Goal: Transaction & Acquisition: Subscribe to service/newsletter

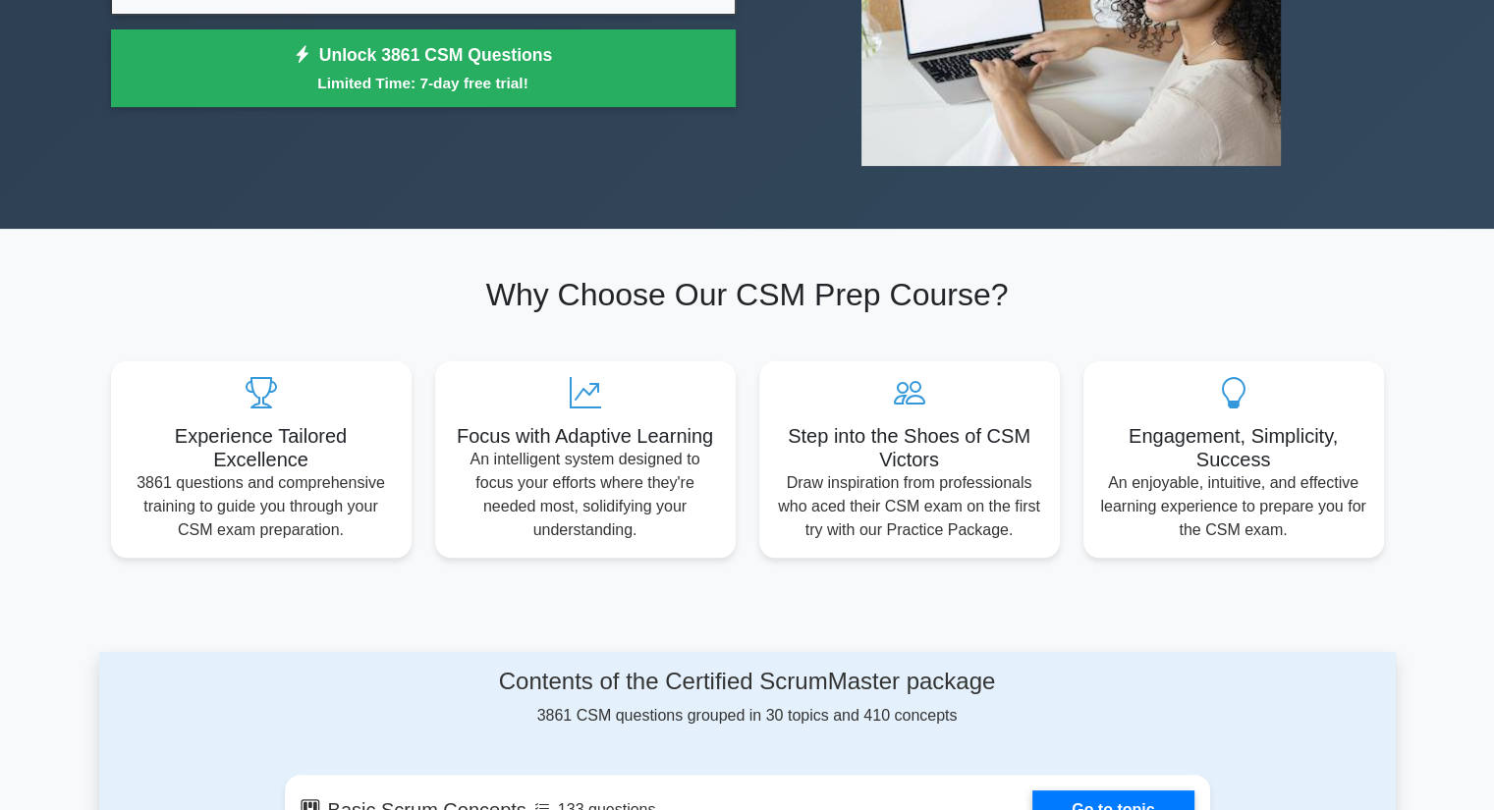
scroll to position [393, 0]
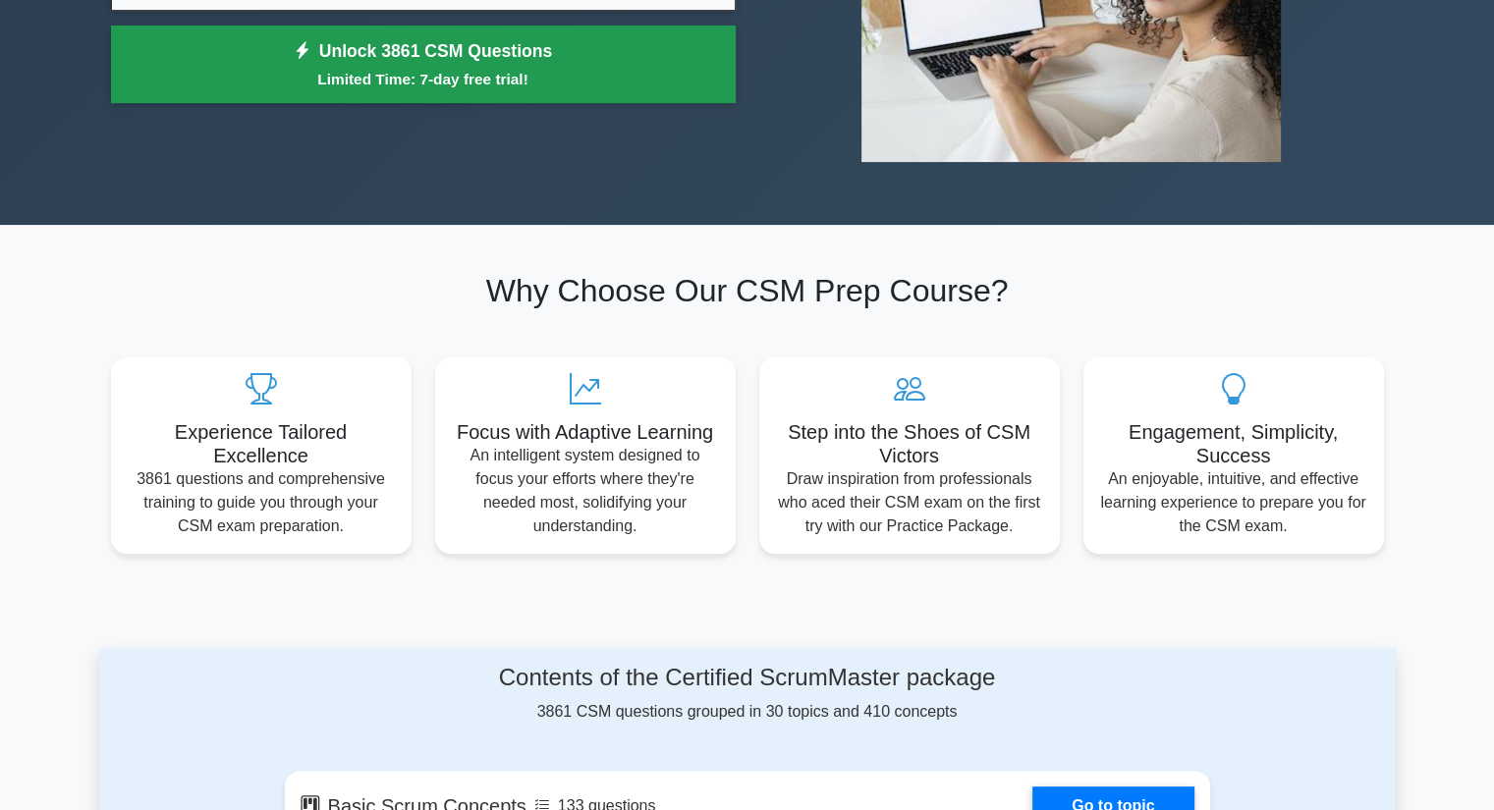
click at [605, 84] on small "Limited Time: 7-day free trial!" at bounding box center [424, 79] width 576 height 23
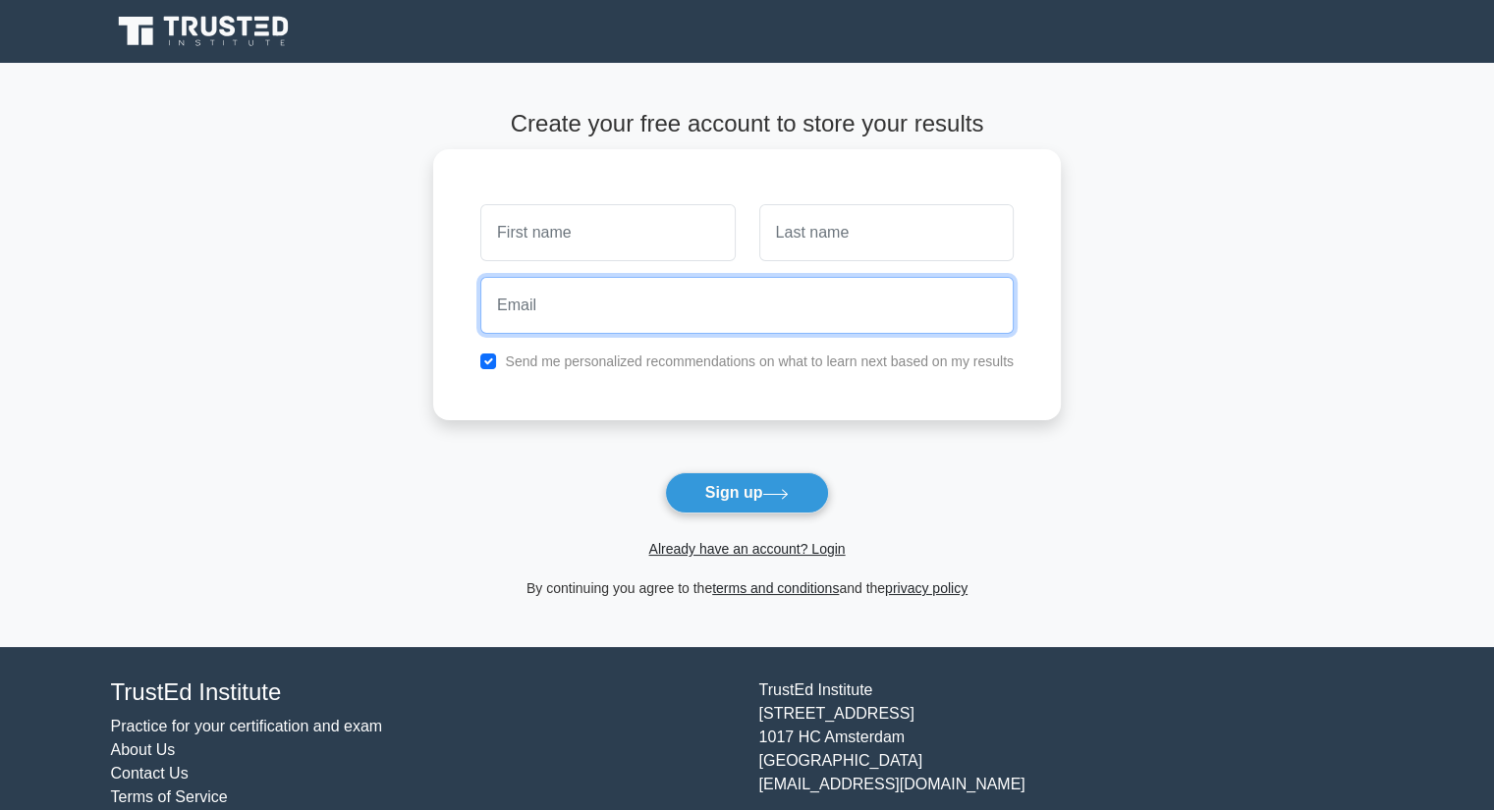
click at [638, 314] on input "email" at bounding box center [746, 305] width 533 height 57
type input "vvnk.vovchenko@gmail.com"
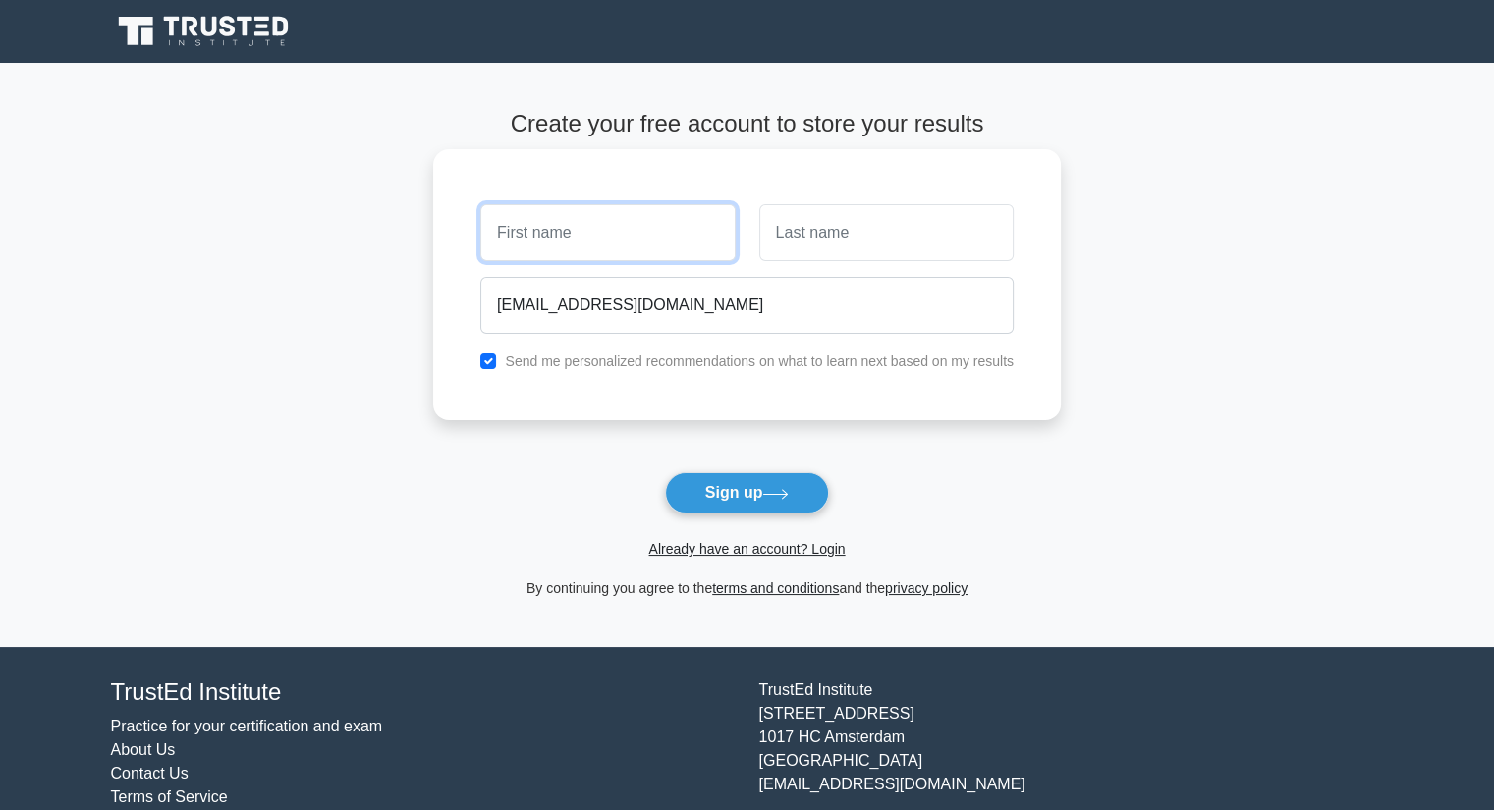
click at [645, 235] on input "text" at bounding box center [607, 232] width 254 height 57
type input "Yulia"
click at [833, 260] on input "text" at bounding box center [886, 232] width 254 height 57
drag, startPoint x: 852, startPoint y: 229, endPoint x: 736, endPoint y: 208, distance: 118.7
click at [736, 208] on div "Yulia Krebs" at bounding box center [746, 232] width 557 height 73
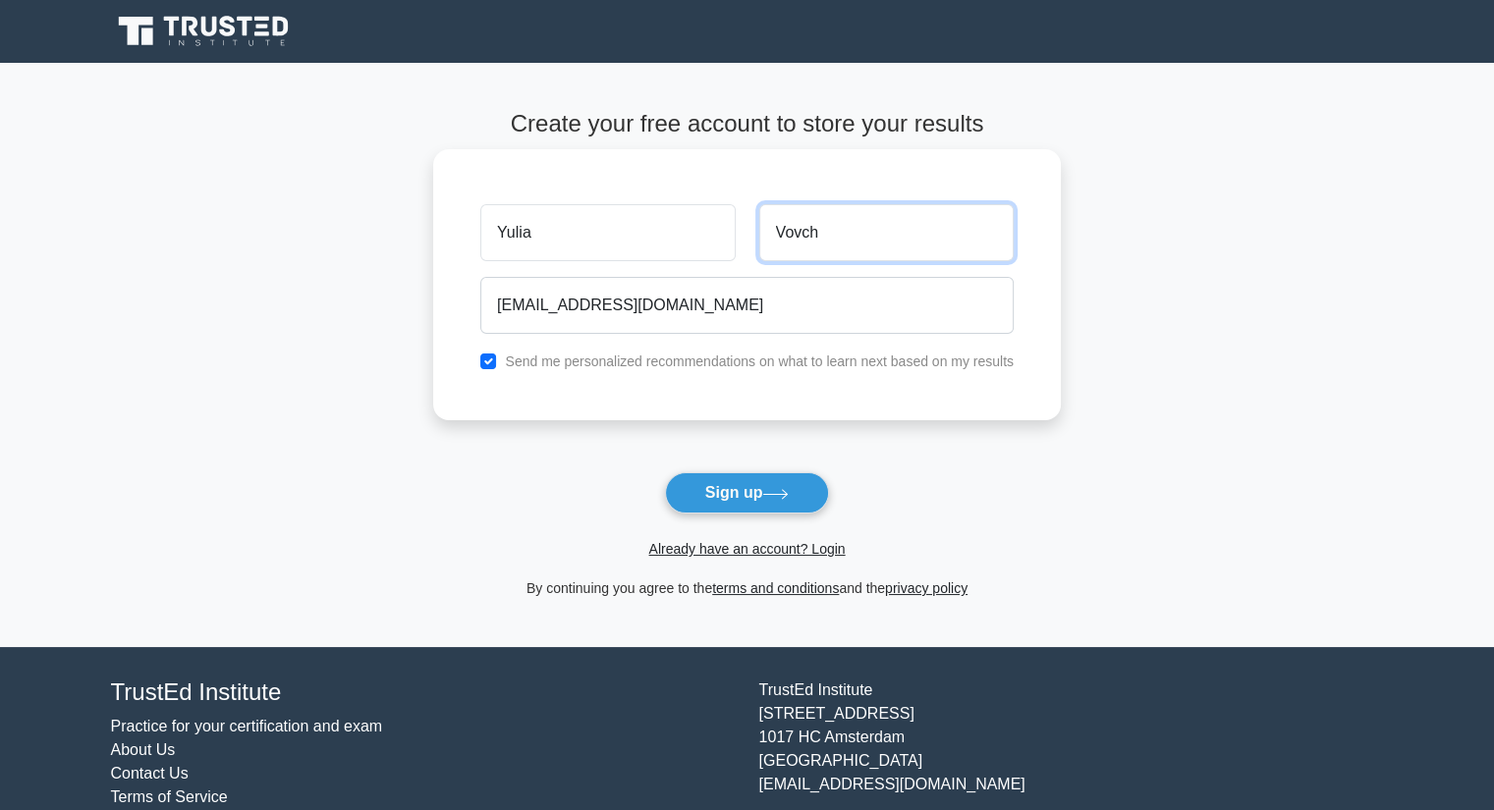
type input "Vovch"
click at [784, 358] on label "Send me personalized recommendations on what to learn next based on my results" at bounding box center [759, 362] width 509 height 16
click at [491, 357] on input "checkbox" at bounding box center [488, 362] width 16 height 16
checkbox input "false"
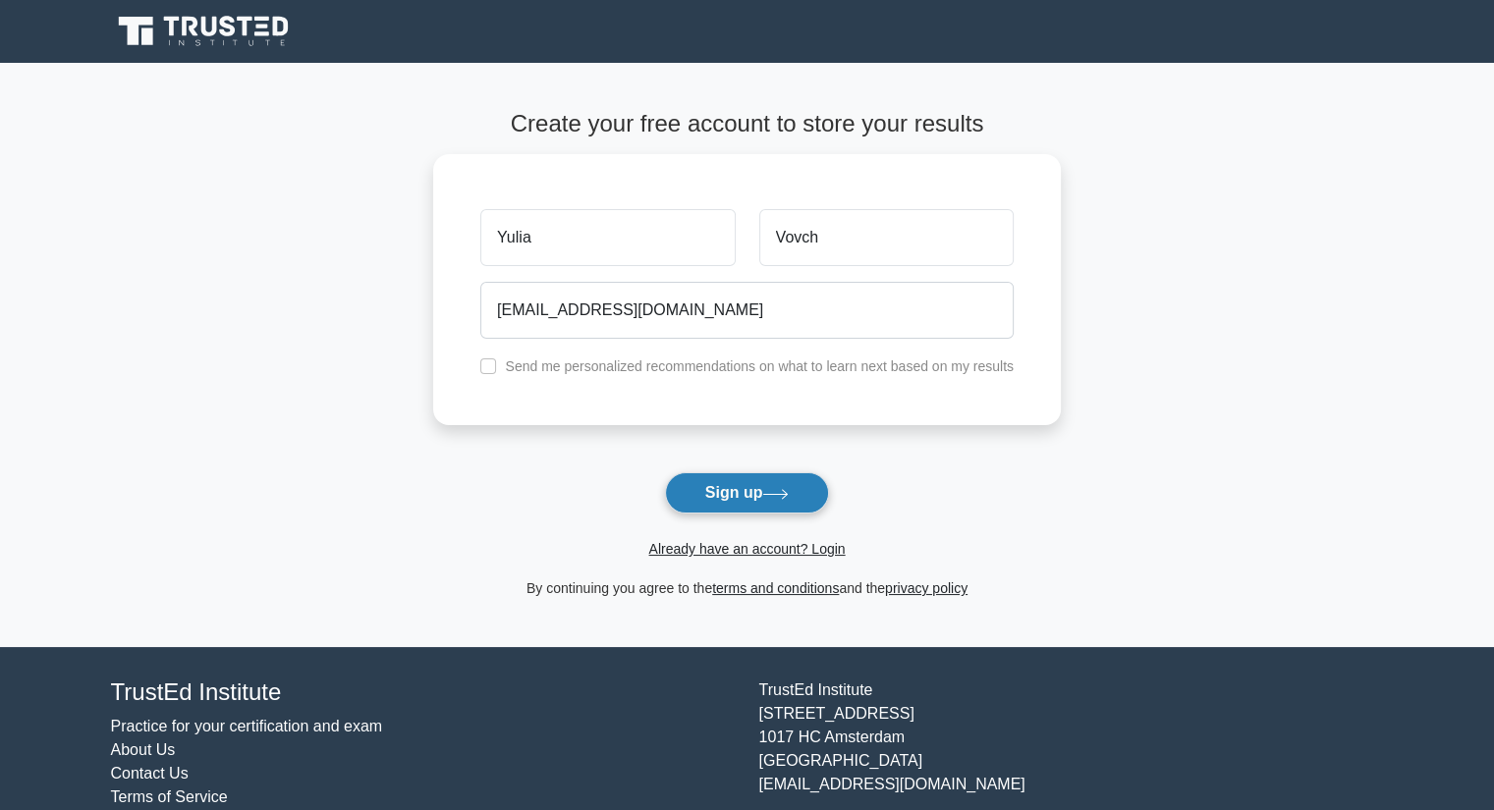
click at [694, 494] on button "Sign up" at bounding box center [747, 492] width 165 height 41
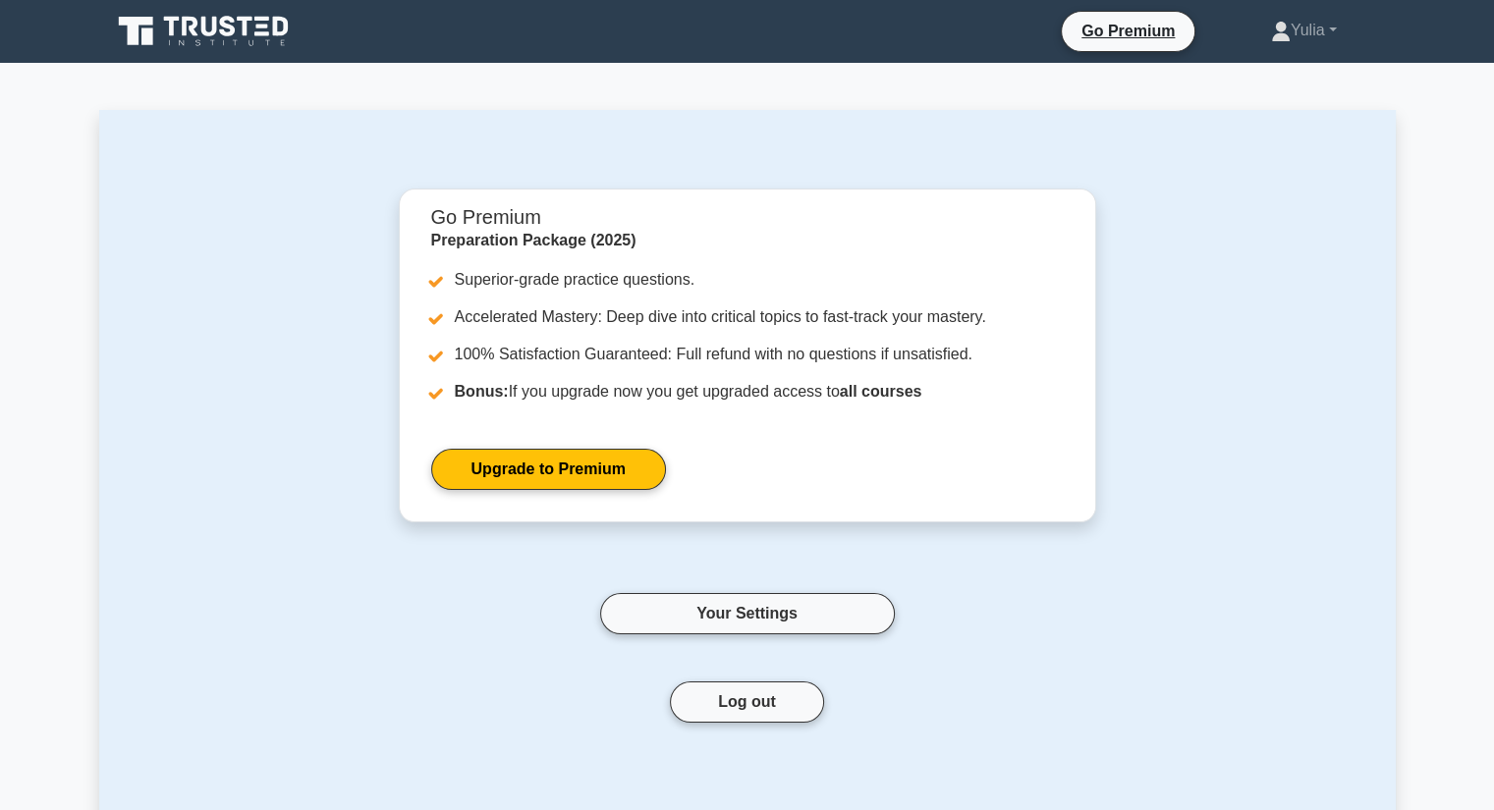
click at [202, 36] on icon at bounding box center [205, 31] width 189 height 37
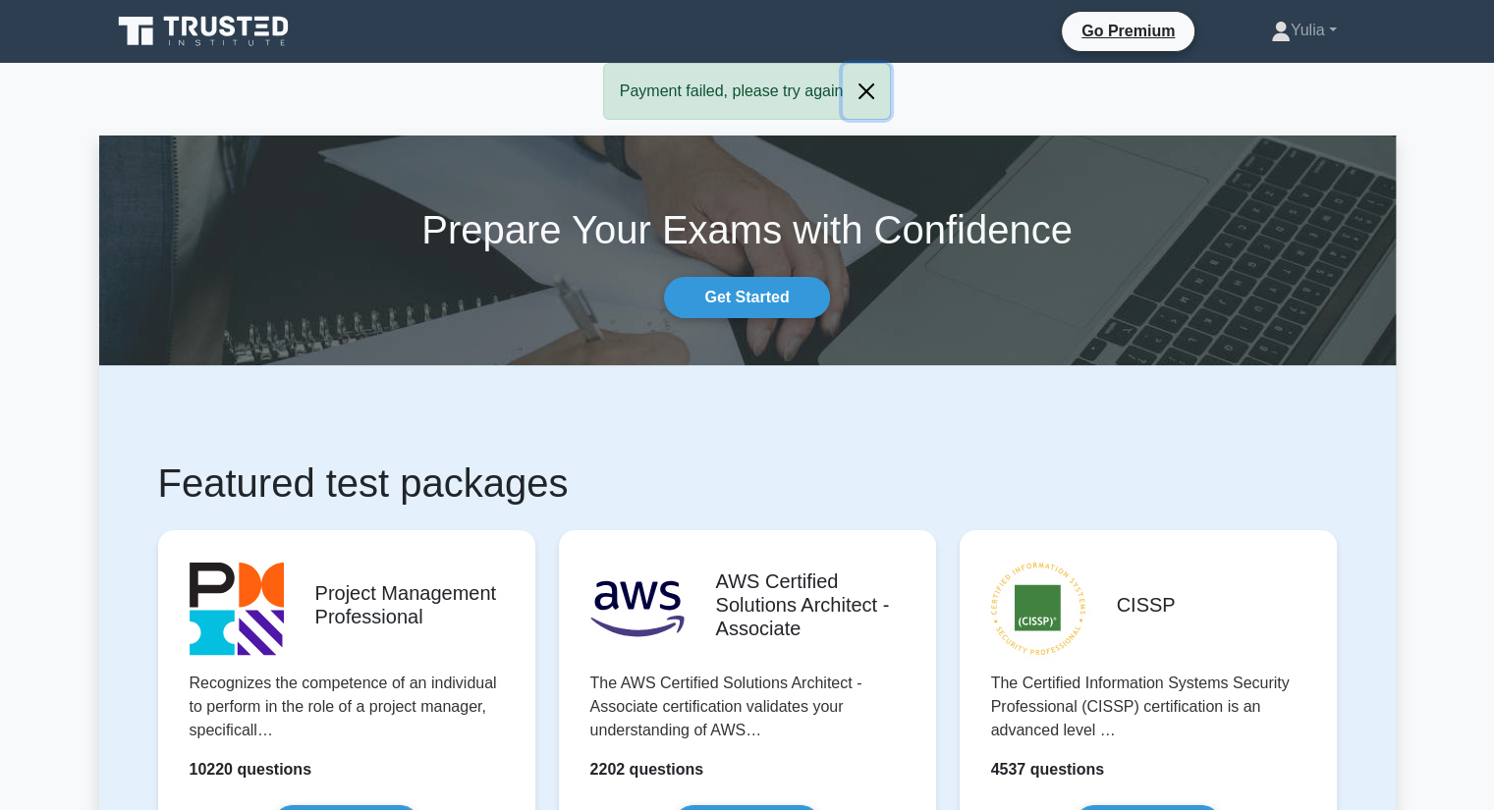
click at [858, 95] on button "Close" at bounding box center [866, 91] width 47 height 55
